Goal: Information Seeking & Learning: Learn about a topic

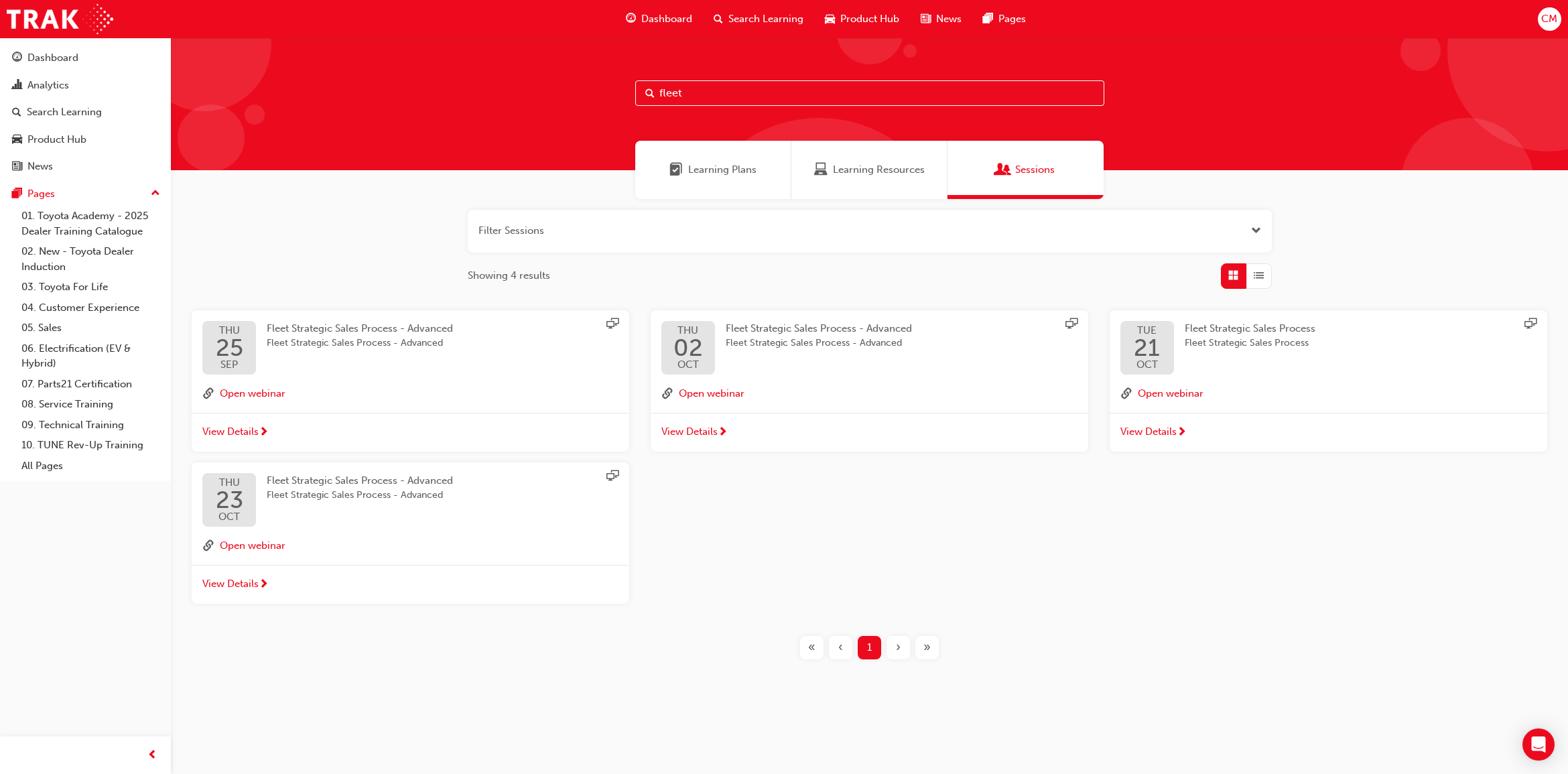
drag, startPoint x: 712, startPoint y: 93, endPoint x: 210, endPoint y: 188, distance: 510.9
click at [73, 82] on div "Dashboard Analytics Search Learning Product Hub News Pages Pages 01. Toyota Aca…" at bounding box center [784, 387] width 1568 height 774
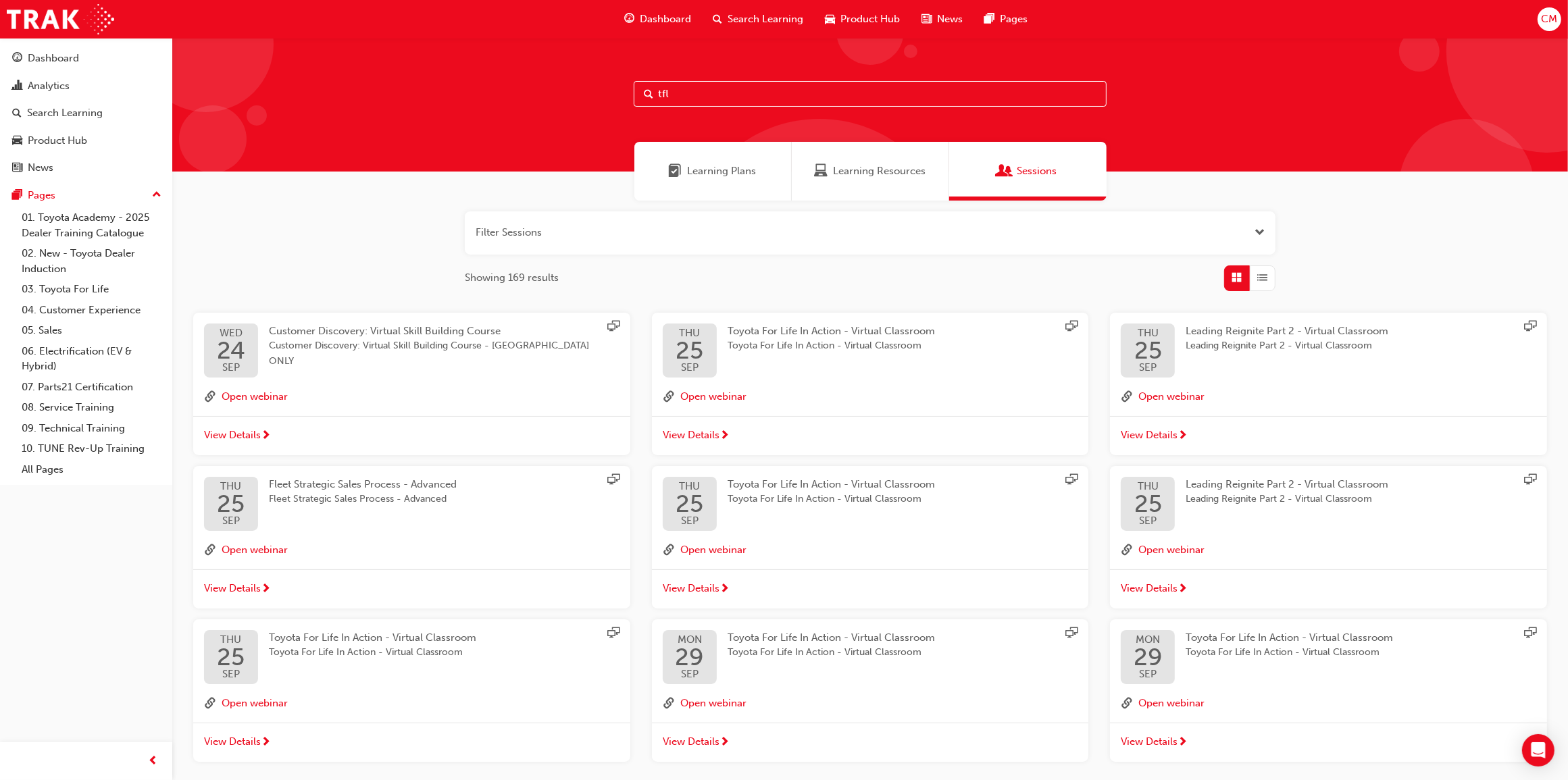
type input "tfl"
click at [802, 341] on span "Leading Reignite Part 2 - Virtual Classroom" at bounding box center [829, 345] width 202 height 15
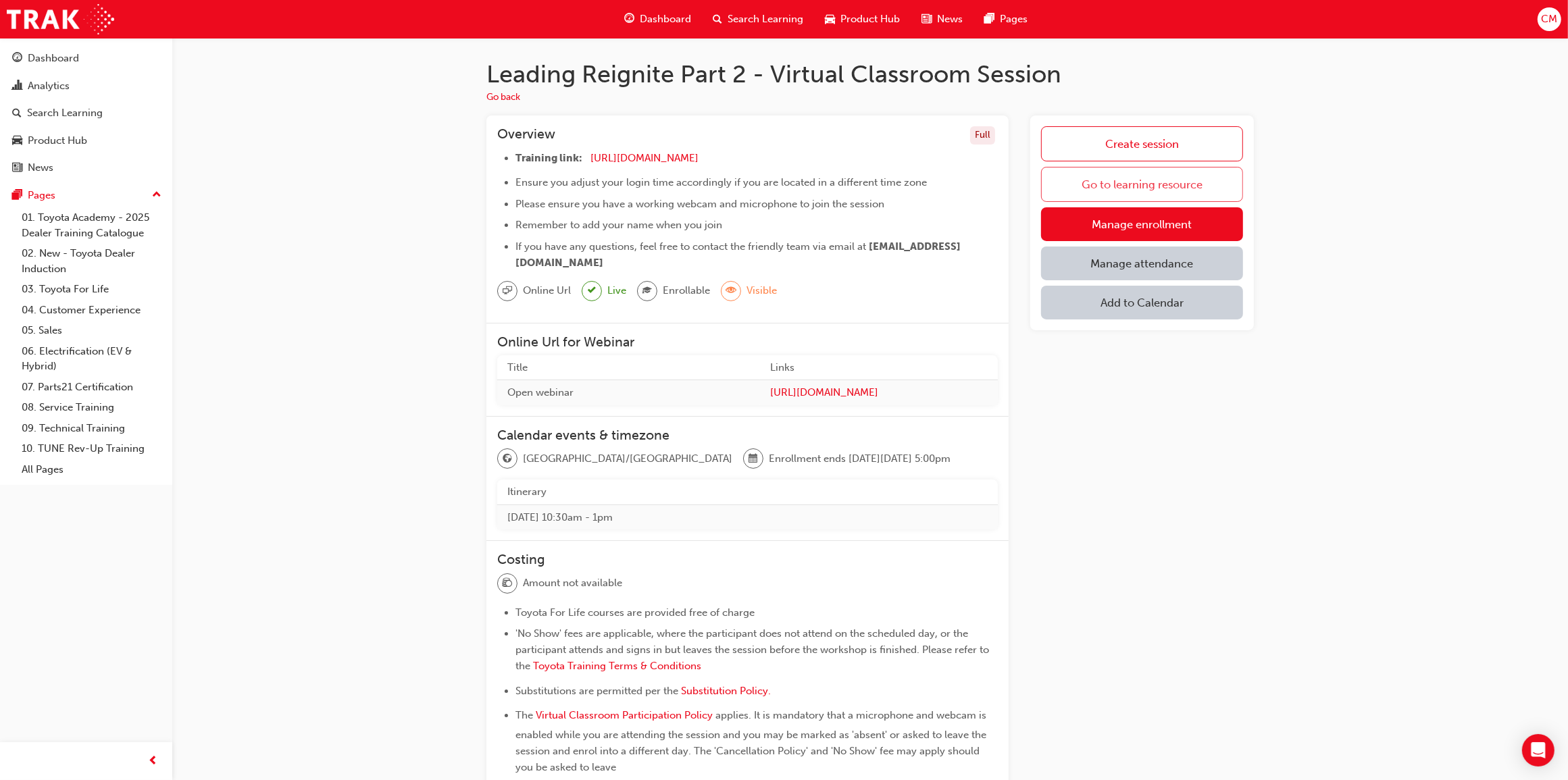
click at [1139, 182] on link "Go to learning resource" at bounding box center [1142, 184] width 202 height 35
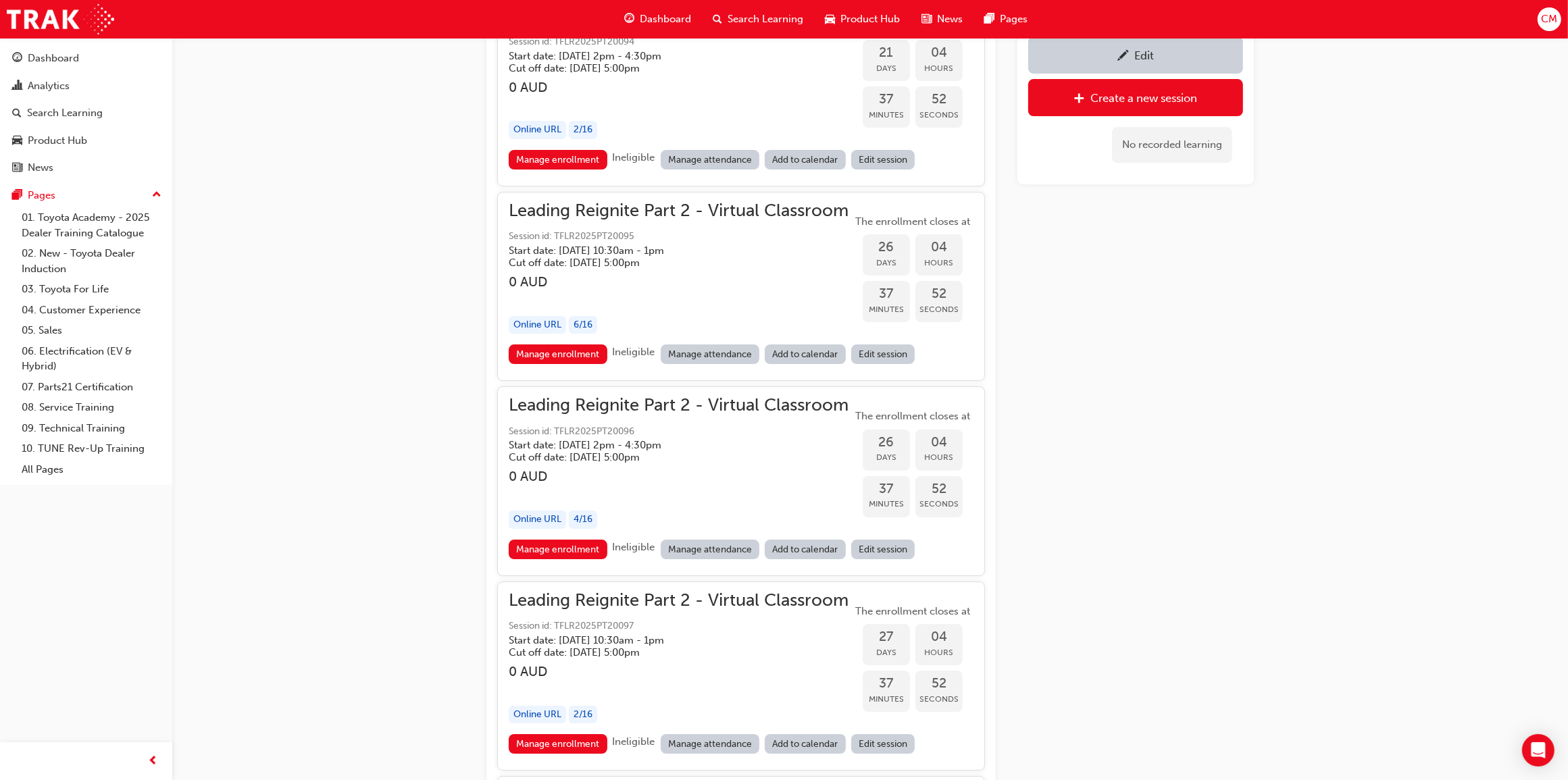
scroll to position [5175, 0]
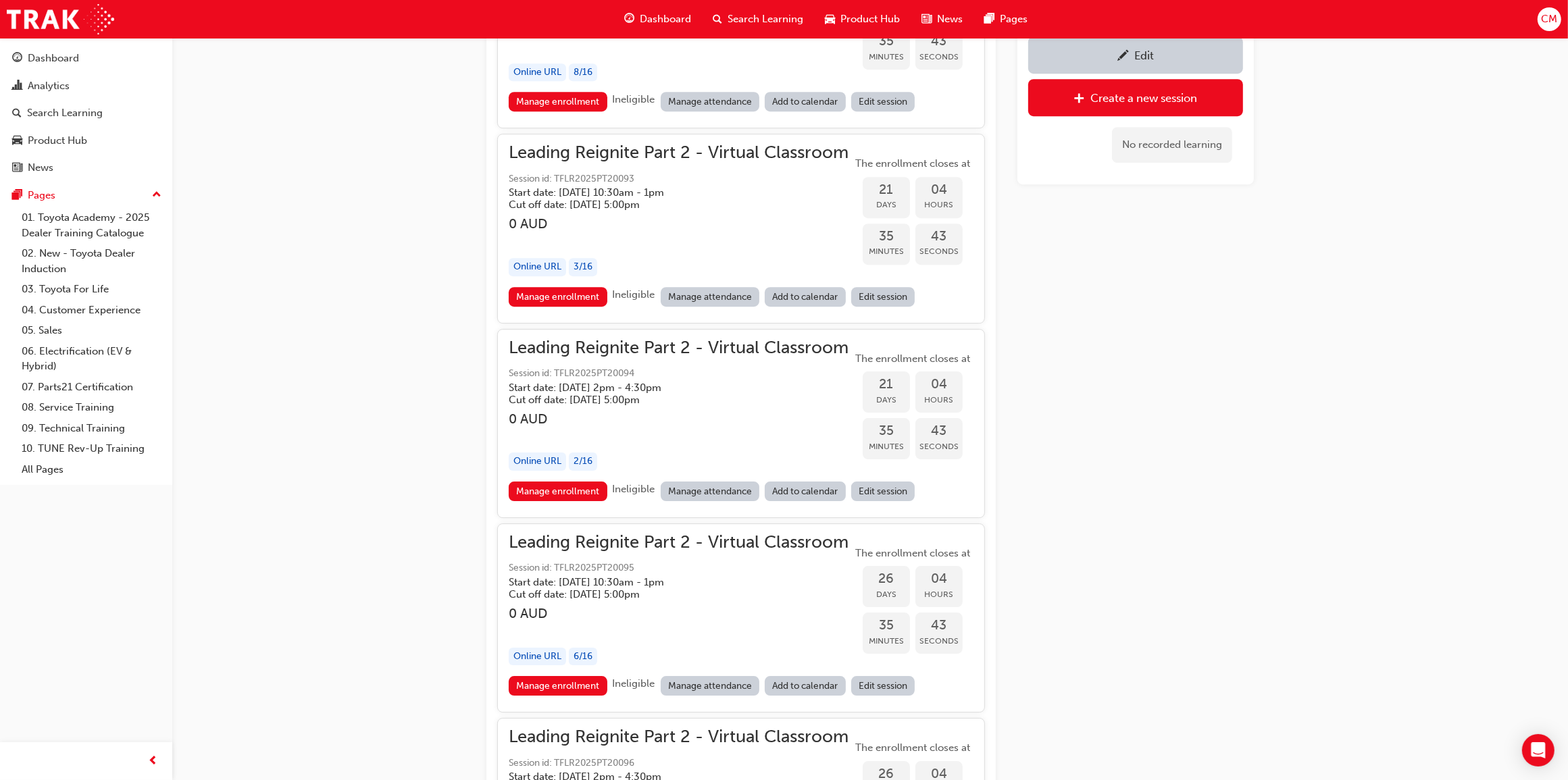
click at [734, 19] on span "Search Learning" at bounding box center [765, 19] width 76 height 15
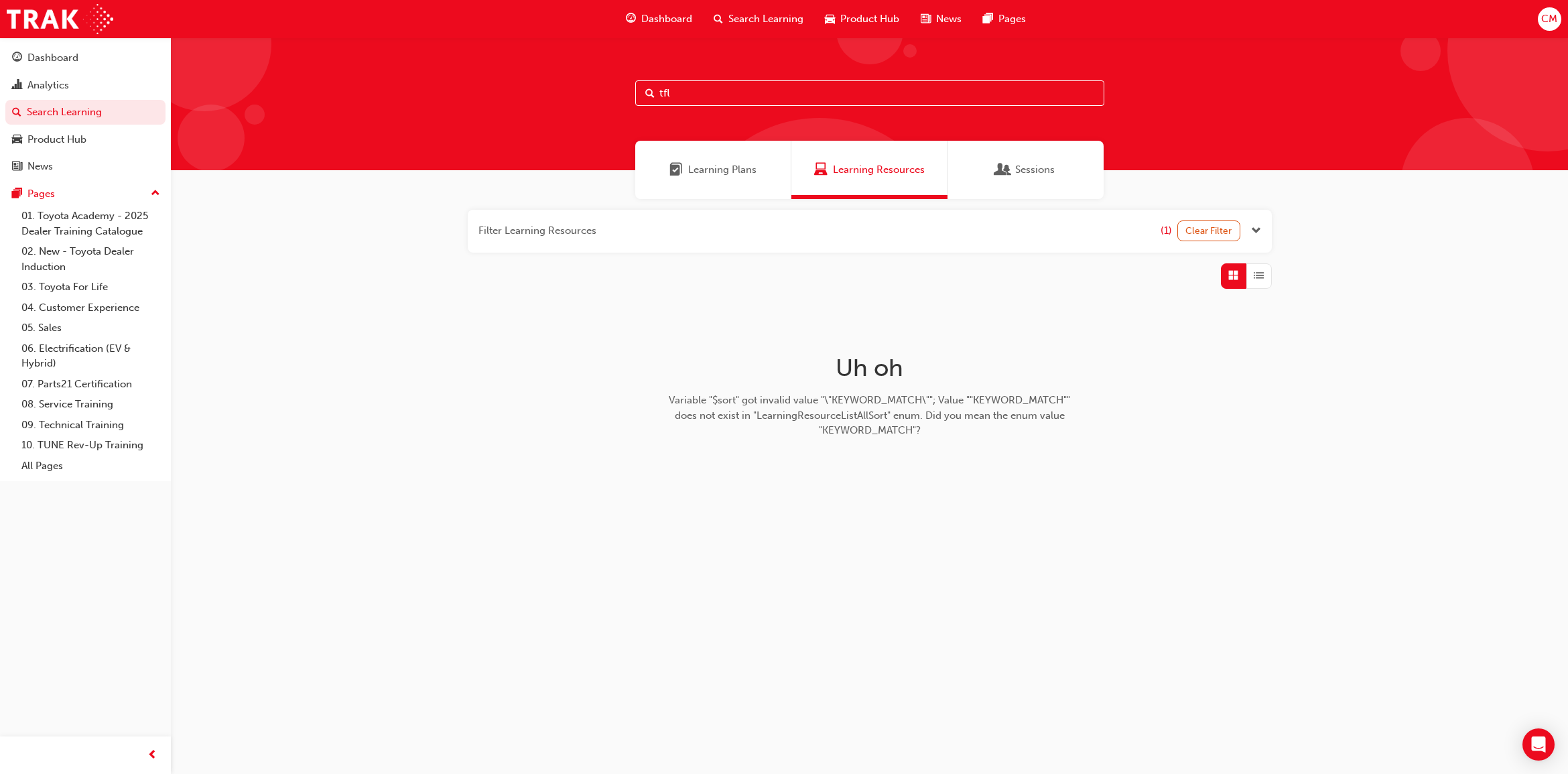
click at [1029, 172] on span "Sessions" at bounding box center [1034, 169] width 40 height 15
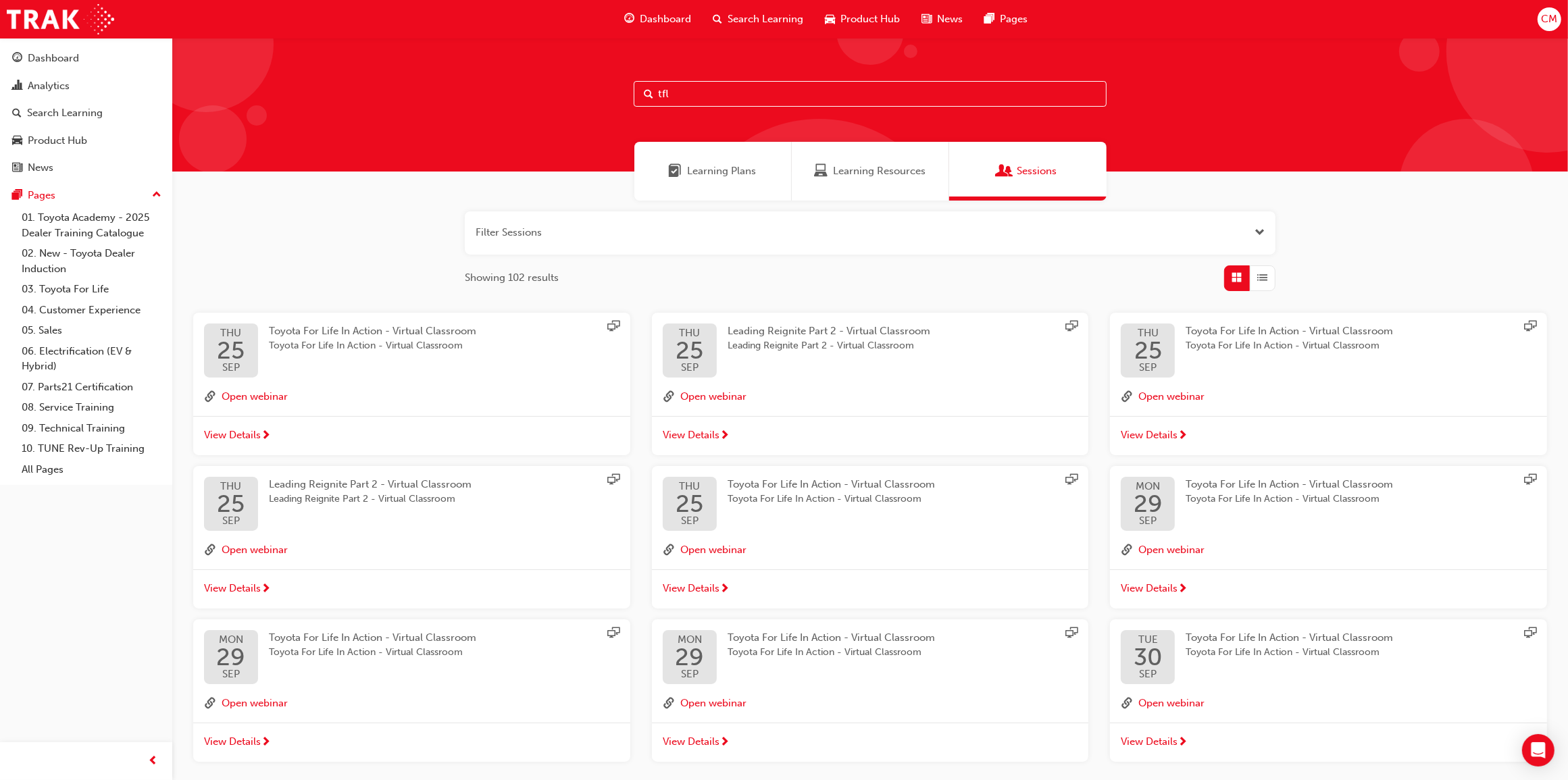
click at [372, 341] on span "Toyota For Life In Action - Virtual Classroom" at bounding box center [372, 345] width 208 height 15
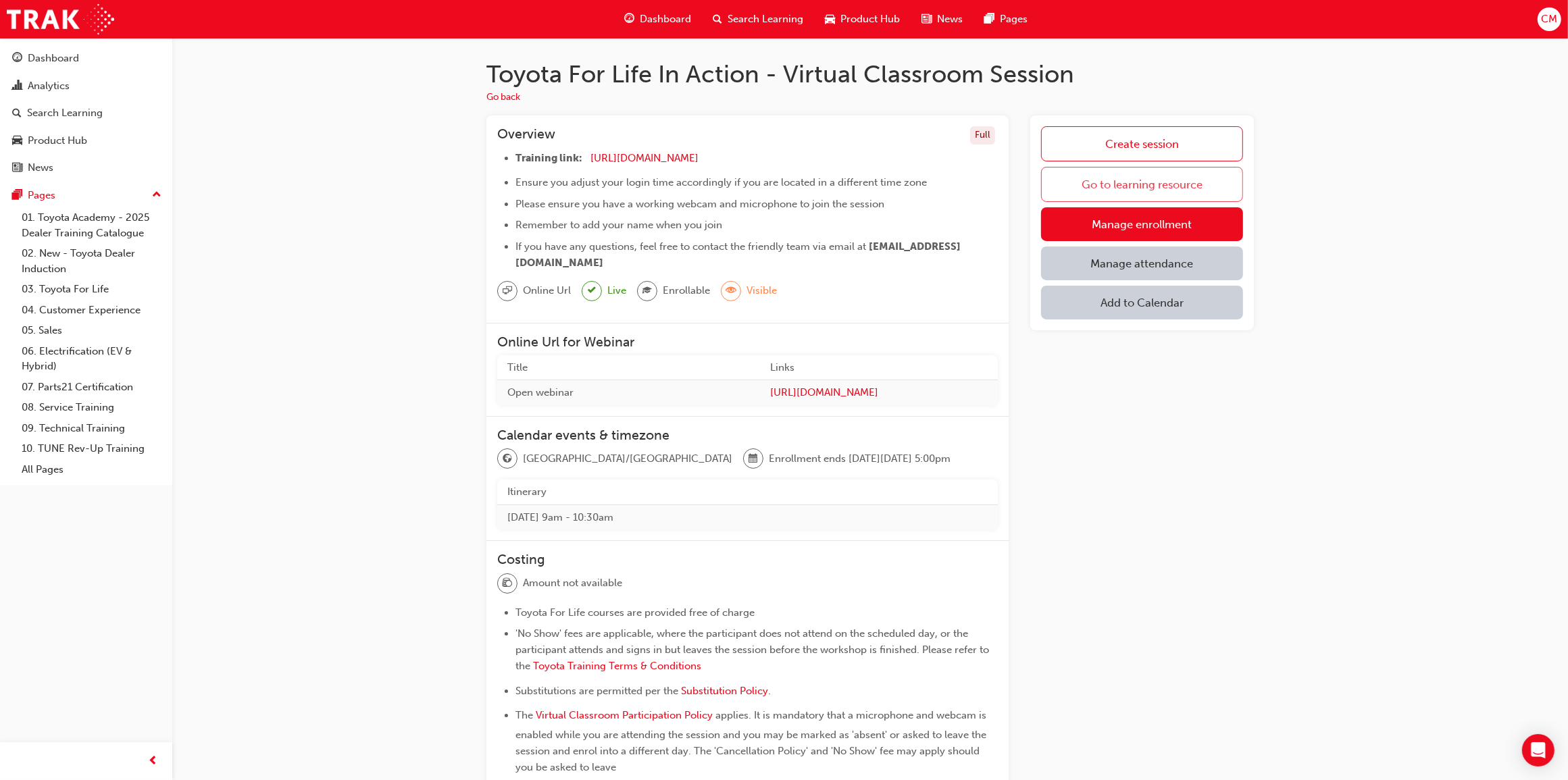
click at [1128, 187] on link "Go to learning resource" at bounding box center [1142, 184] width 202 height 35
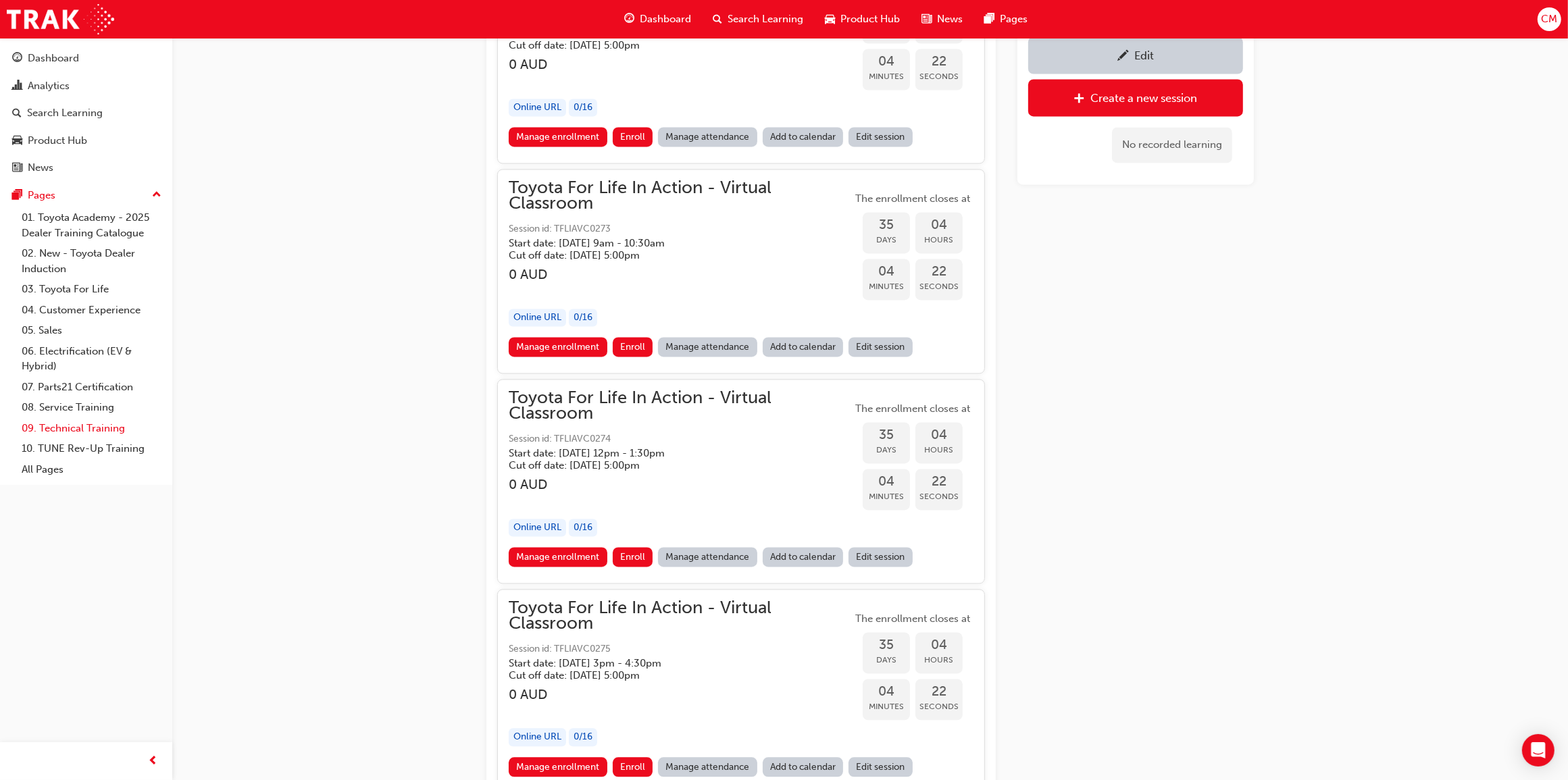
scroll to position [15759, 0]
